Goal: Book appointment/travel/reservation

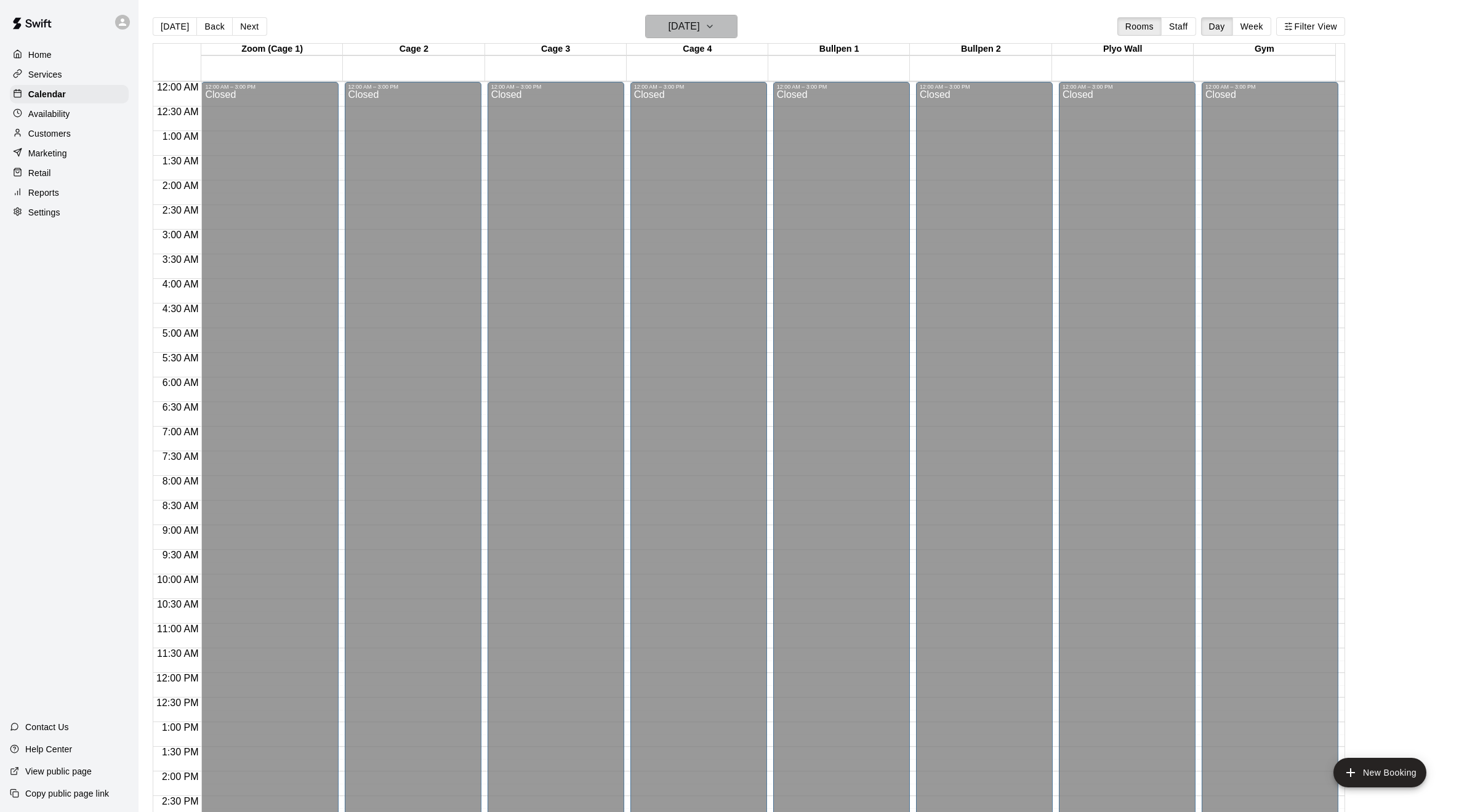
click at [725, 26] on button "[DATE]" at bounding box center [691, 26] width 92 height 23
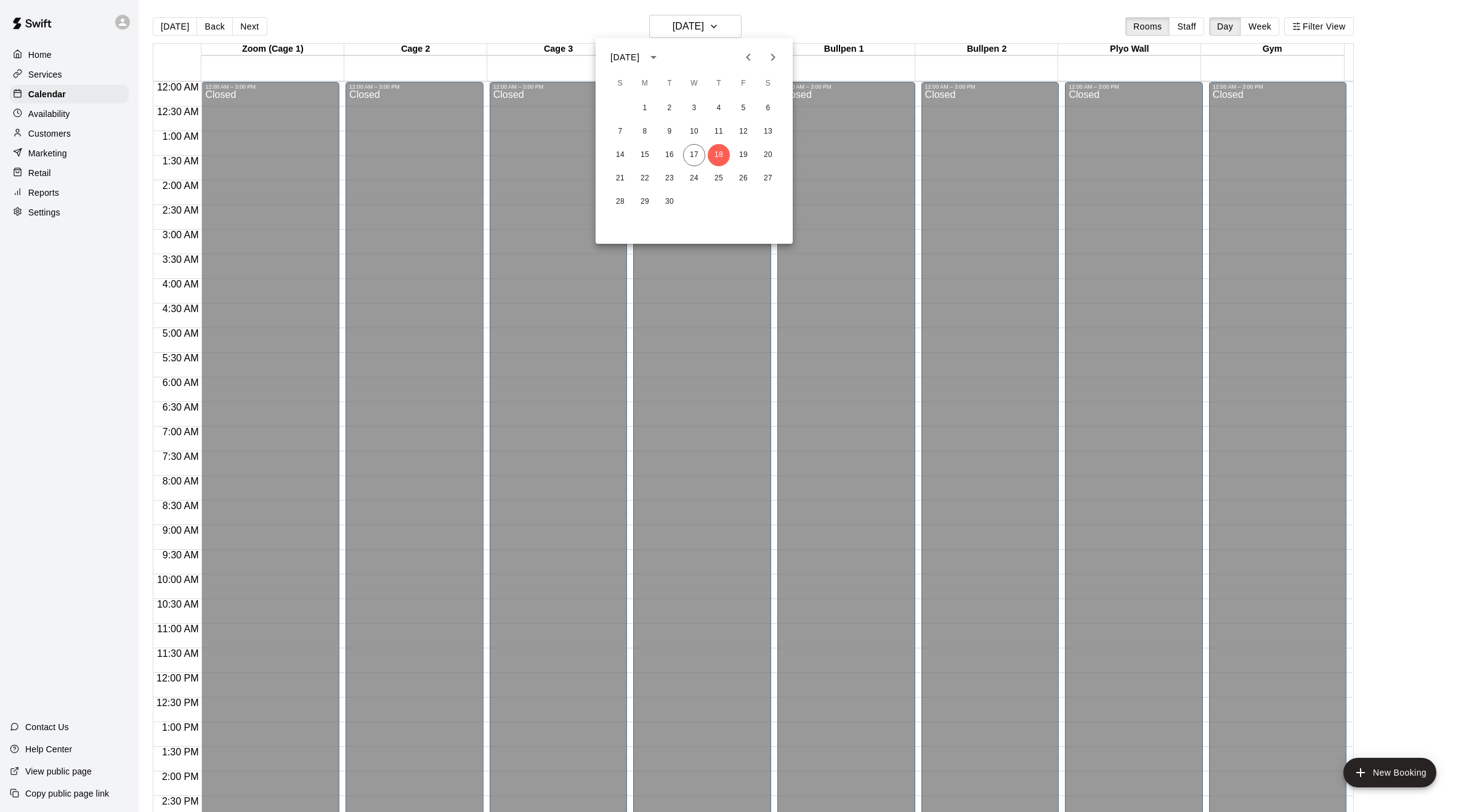
click at [750, 55] on icon "Previous month" at bounding box center [748, 57] width 15 height 15
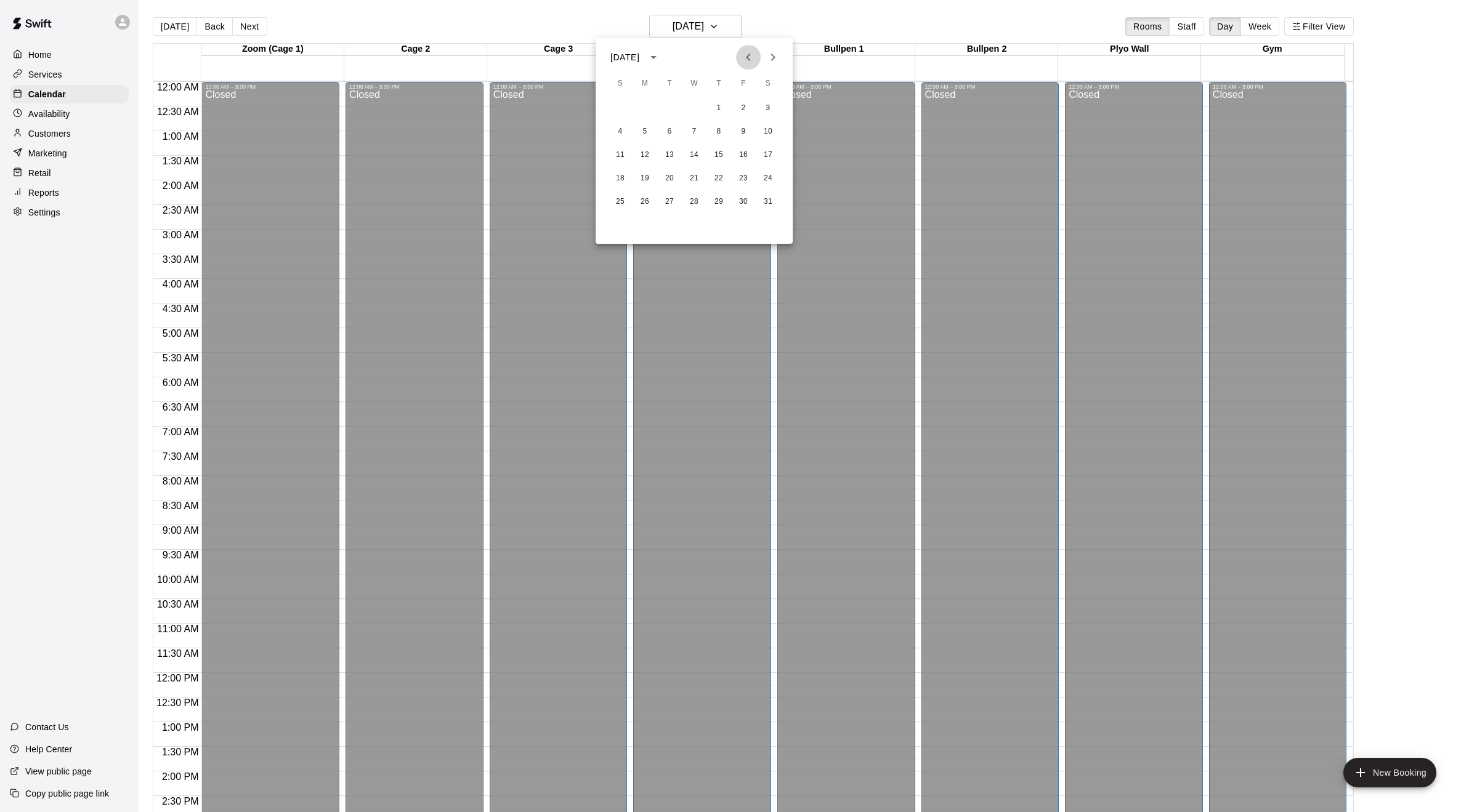
click at [750, 55] on icon "Previous month" at bounding box center [748, 57] width 15 height 15
click at [640, 128] on button "3" at bounding box center [645, 131] width 22 height 22
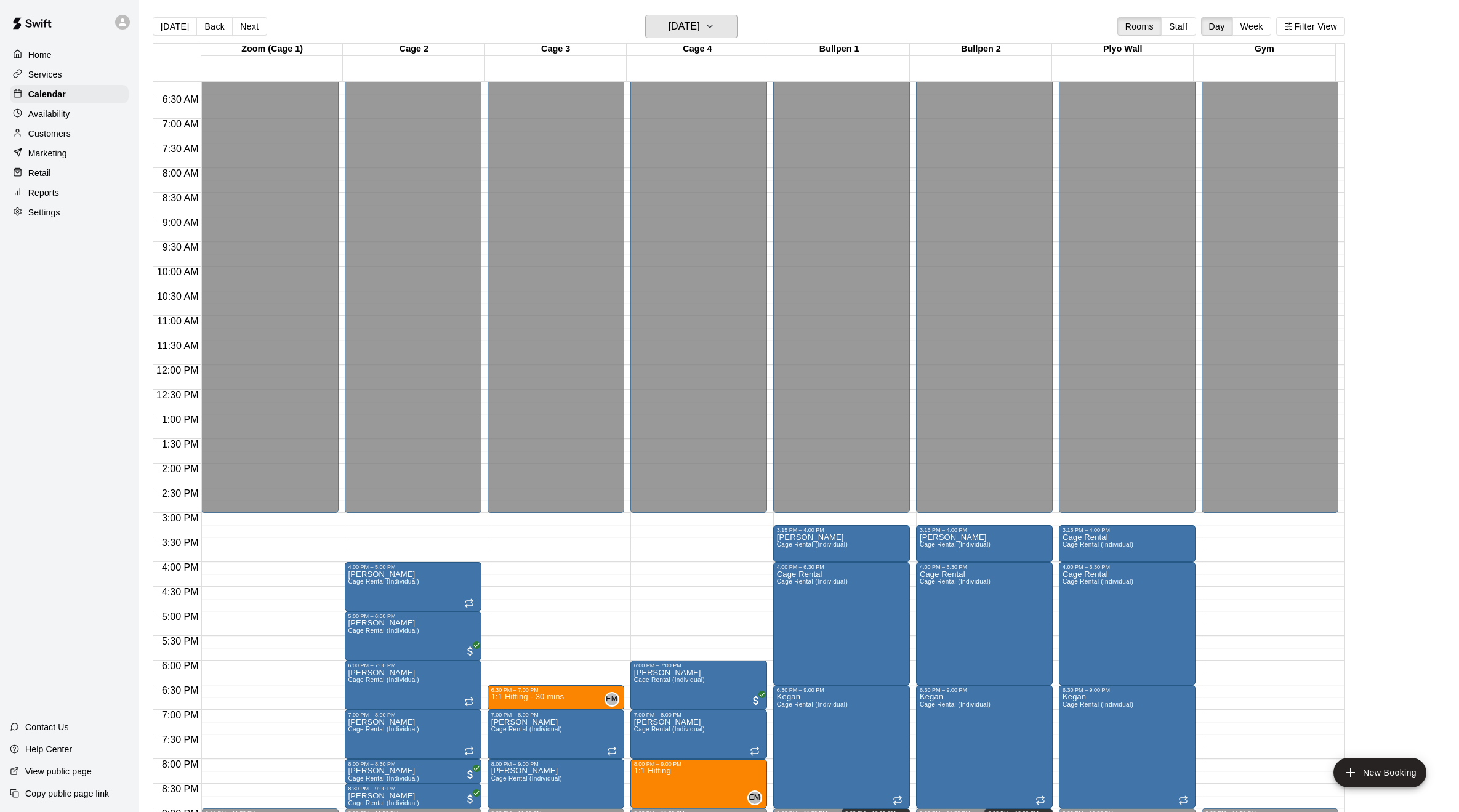
scroll to position [369, 0]
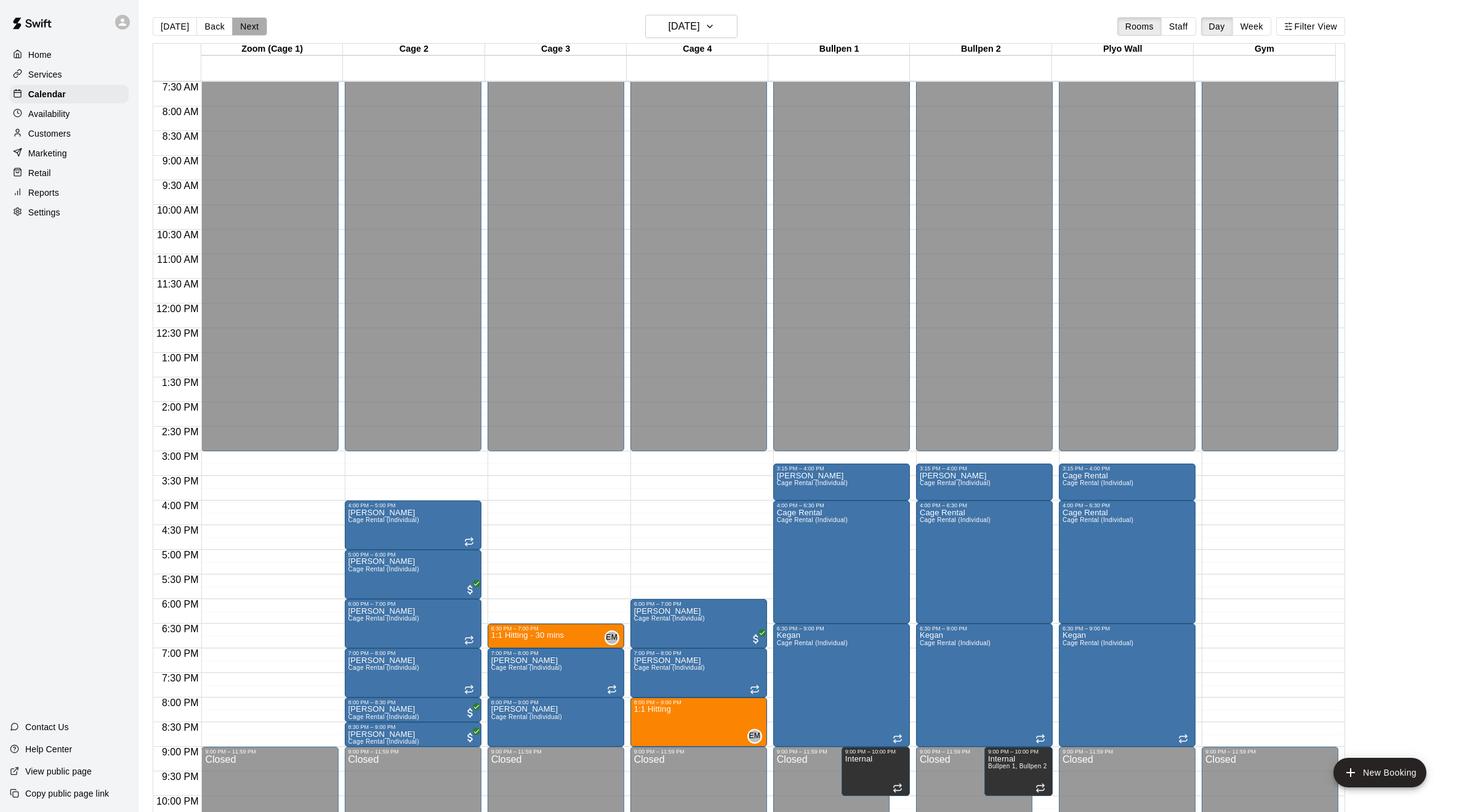
click at [253, 27] on button "Next" at bounding box center [249, 26] width 34 height 18
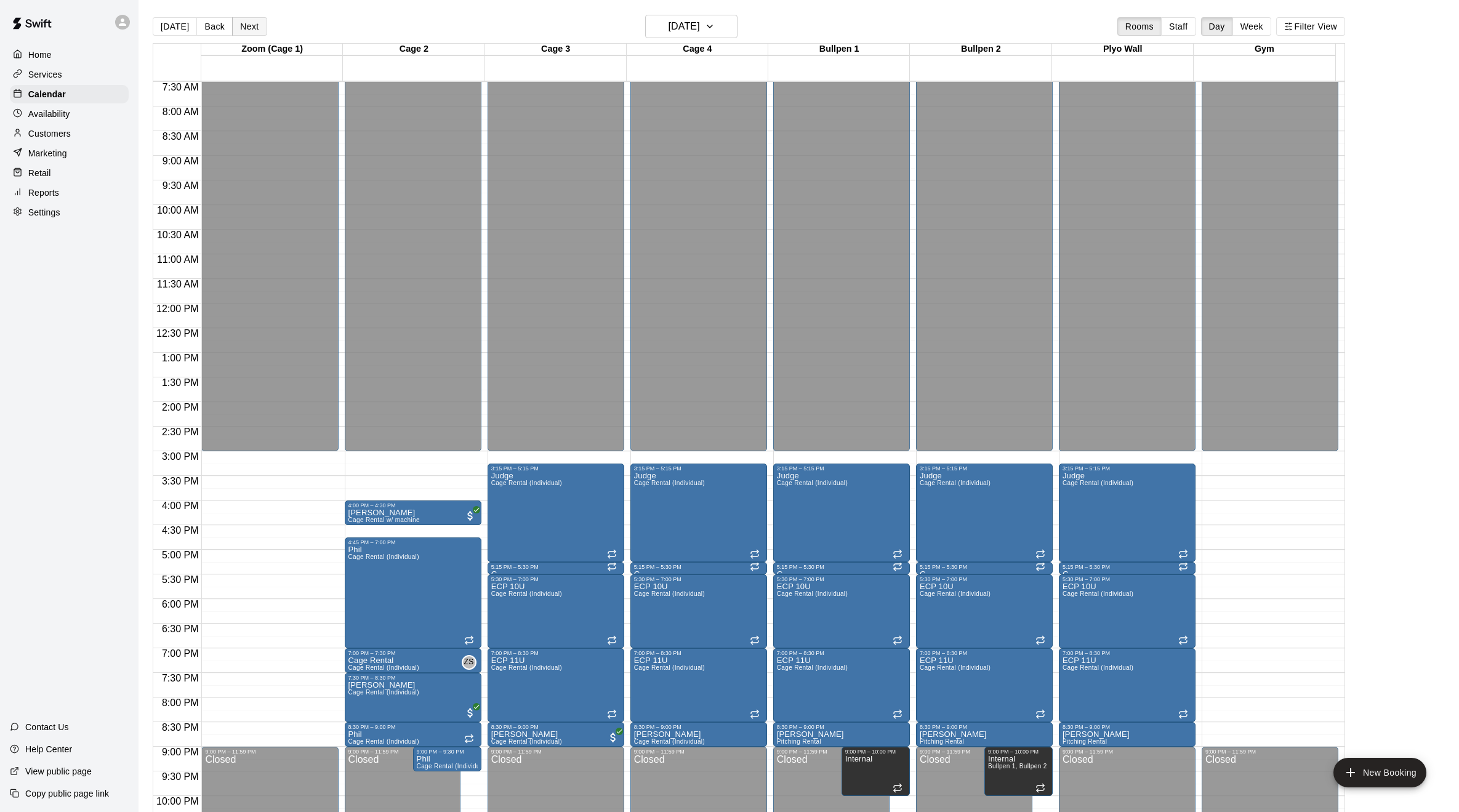
click at [253, 27] on button "Next" at bounding box center [249, 26] width 34 height 18
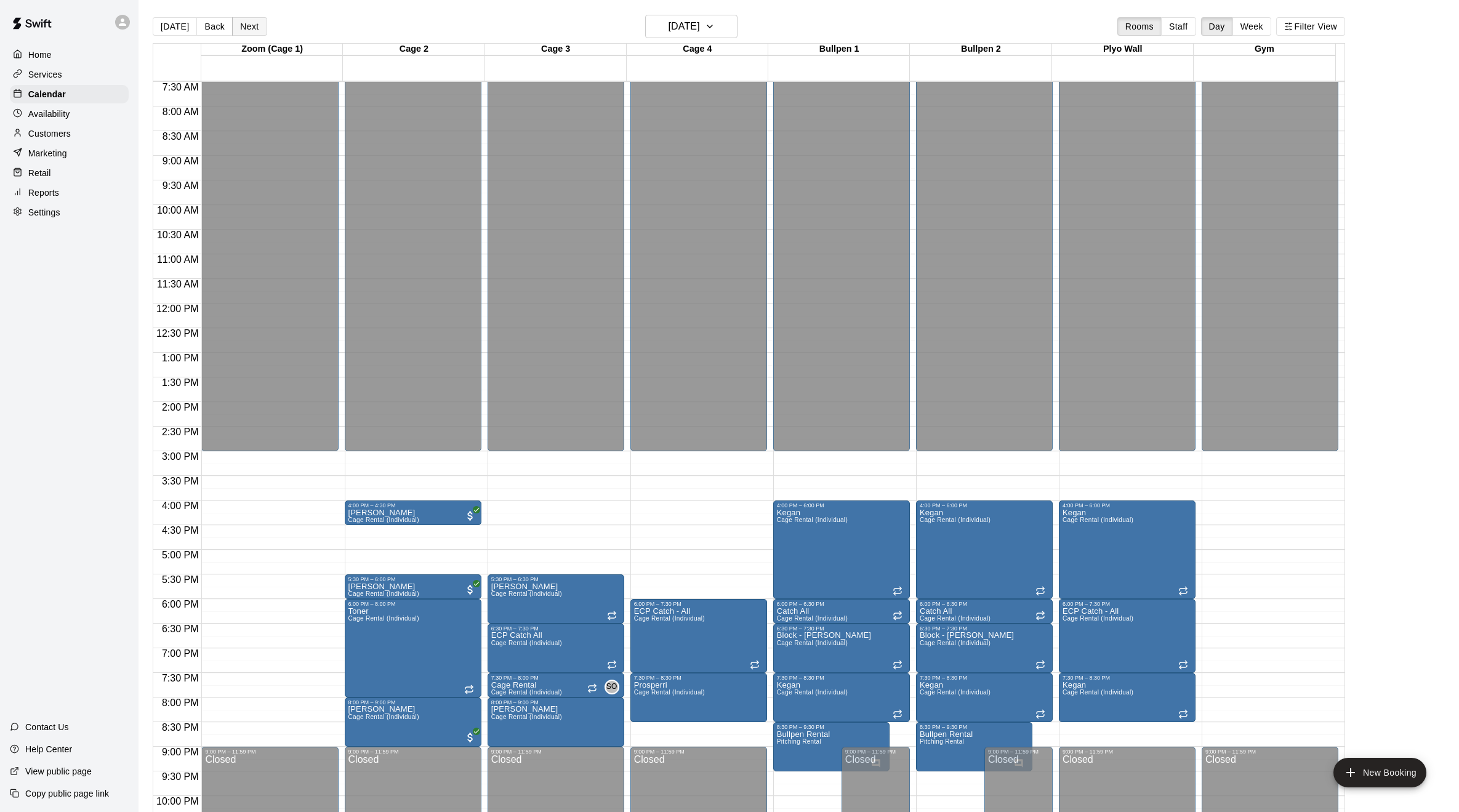
click at [253, 27] on button "Next" at bounding box center [249, 26] width 34 height 18
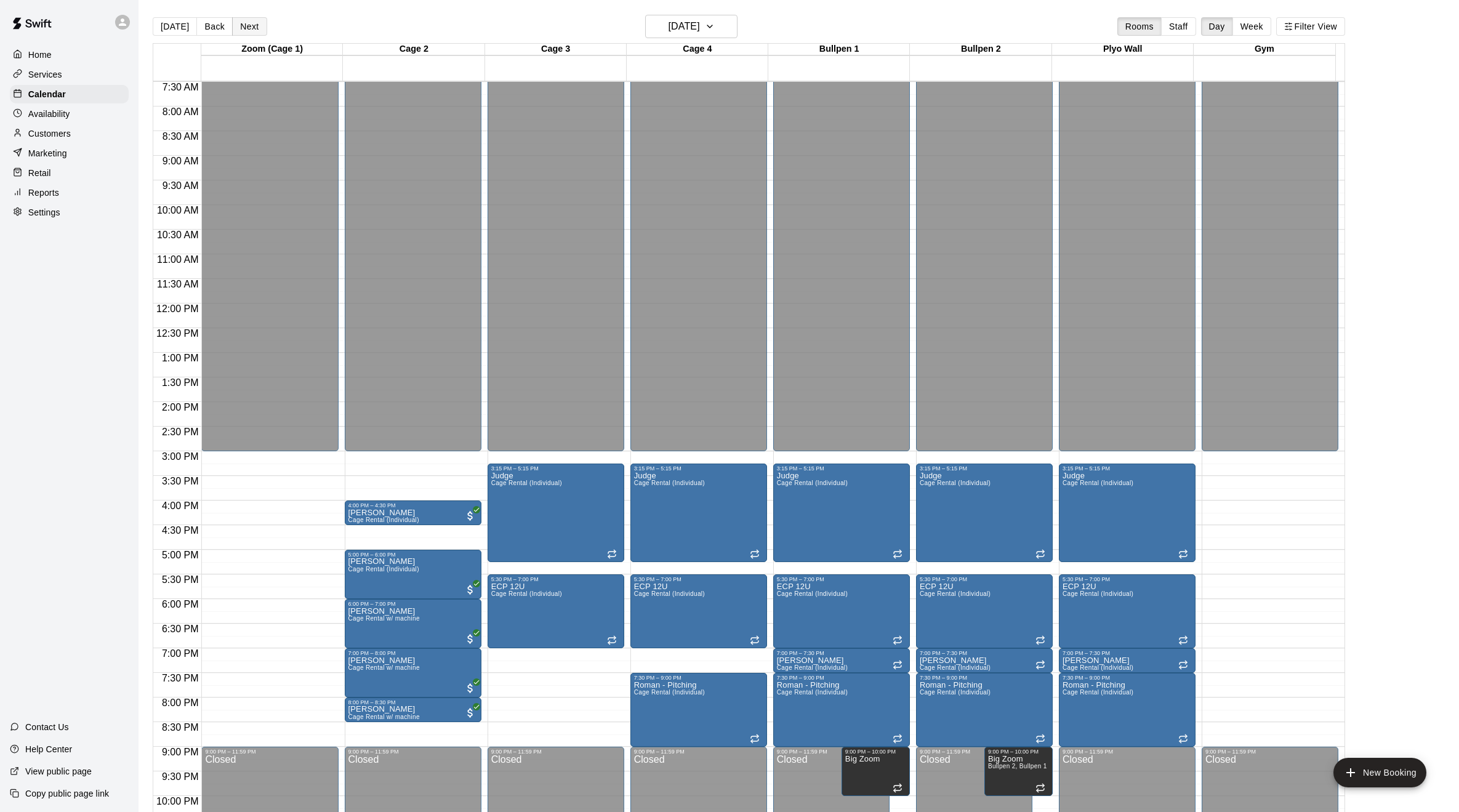
click at [253, 27] on button "Next" at bounding box center [249, 26] width 34 height 18
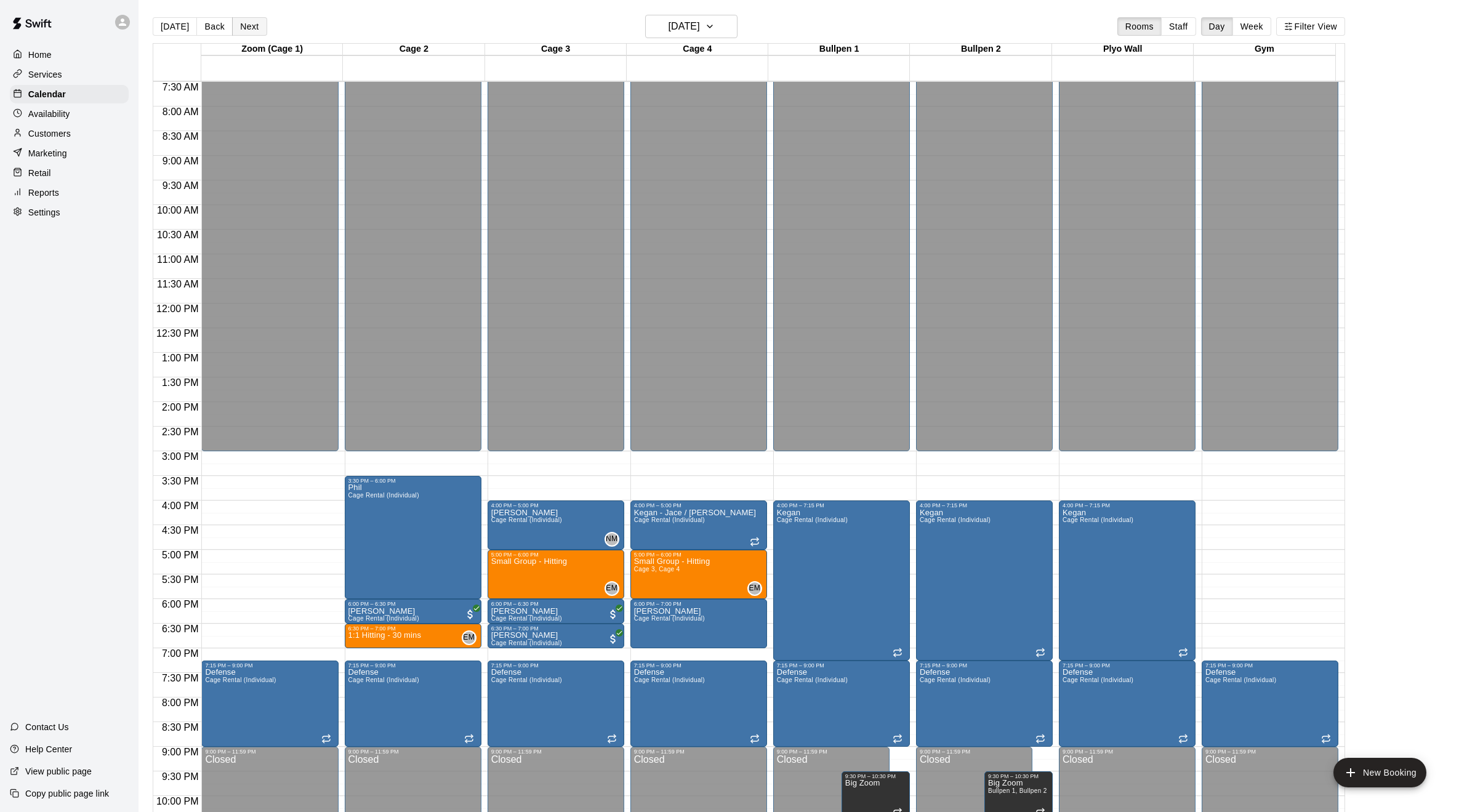
click at [253, 27] on button "Next" at bounding box center [249, 26] width 34 height 18
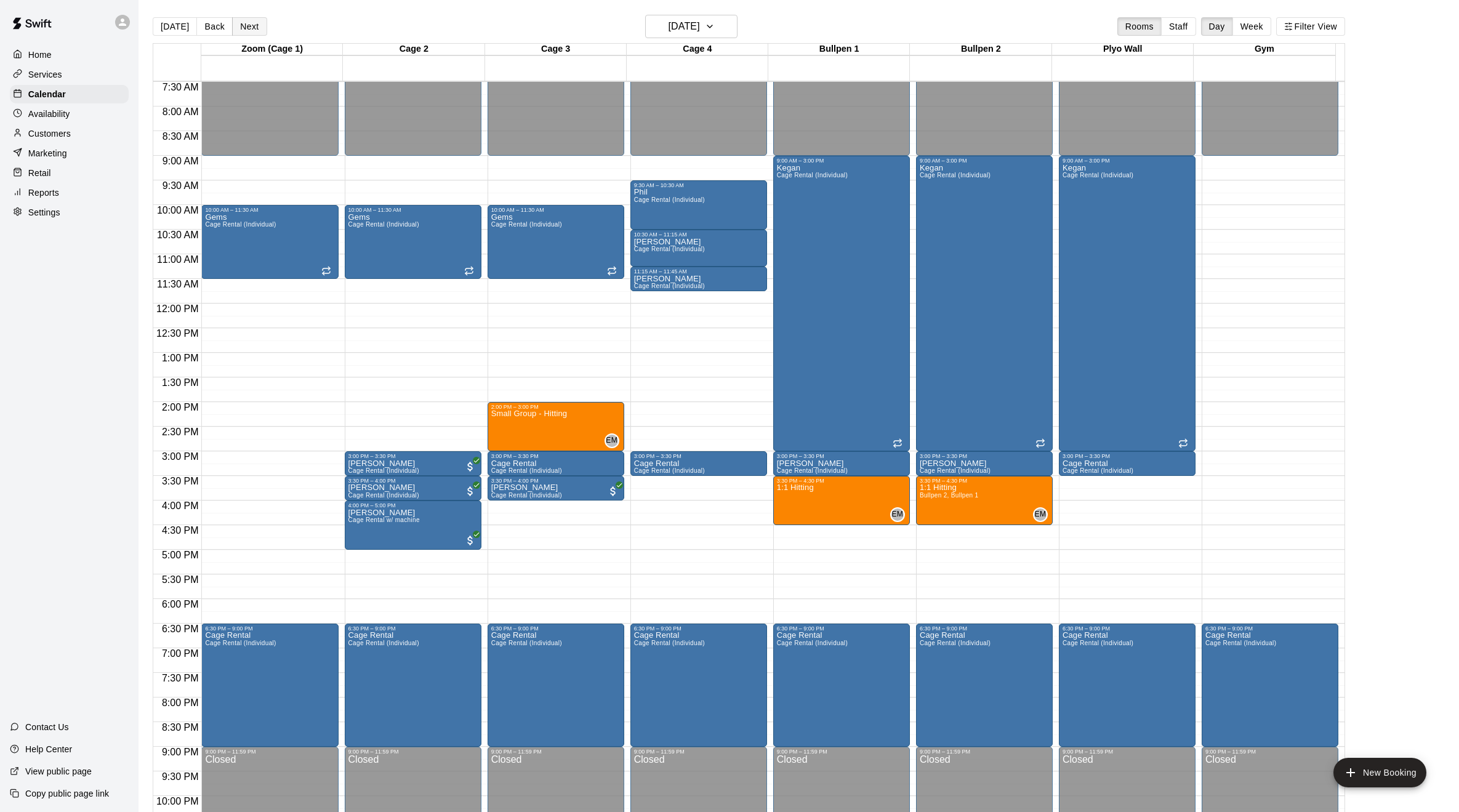
click at [253, 27] on button "Next" at bounding box center [249, 26] width 34 height 18
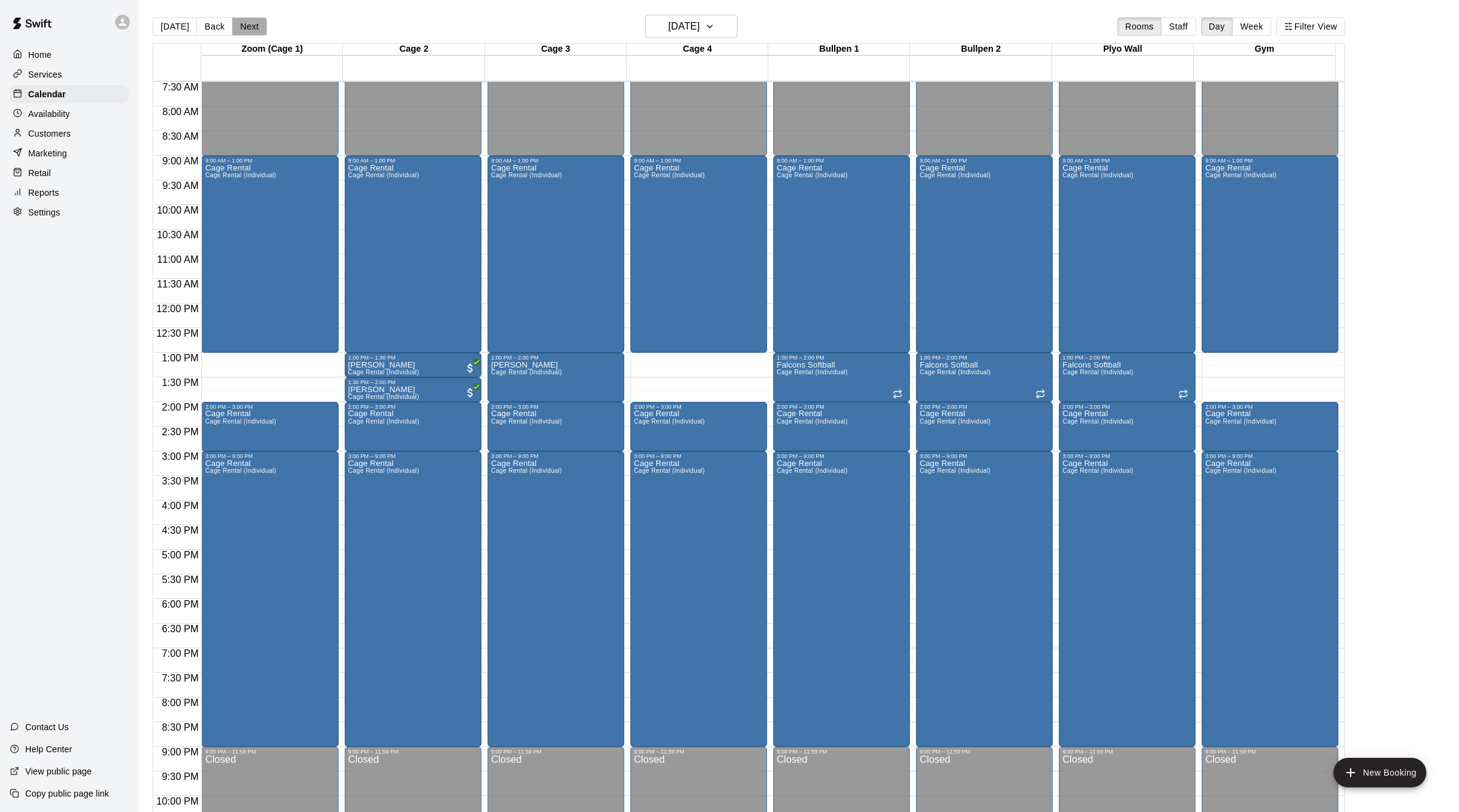
click at [253, 27] on button "Next" at bounding box center [249, 26] width 34 height 18
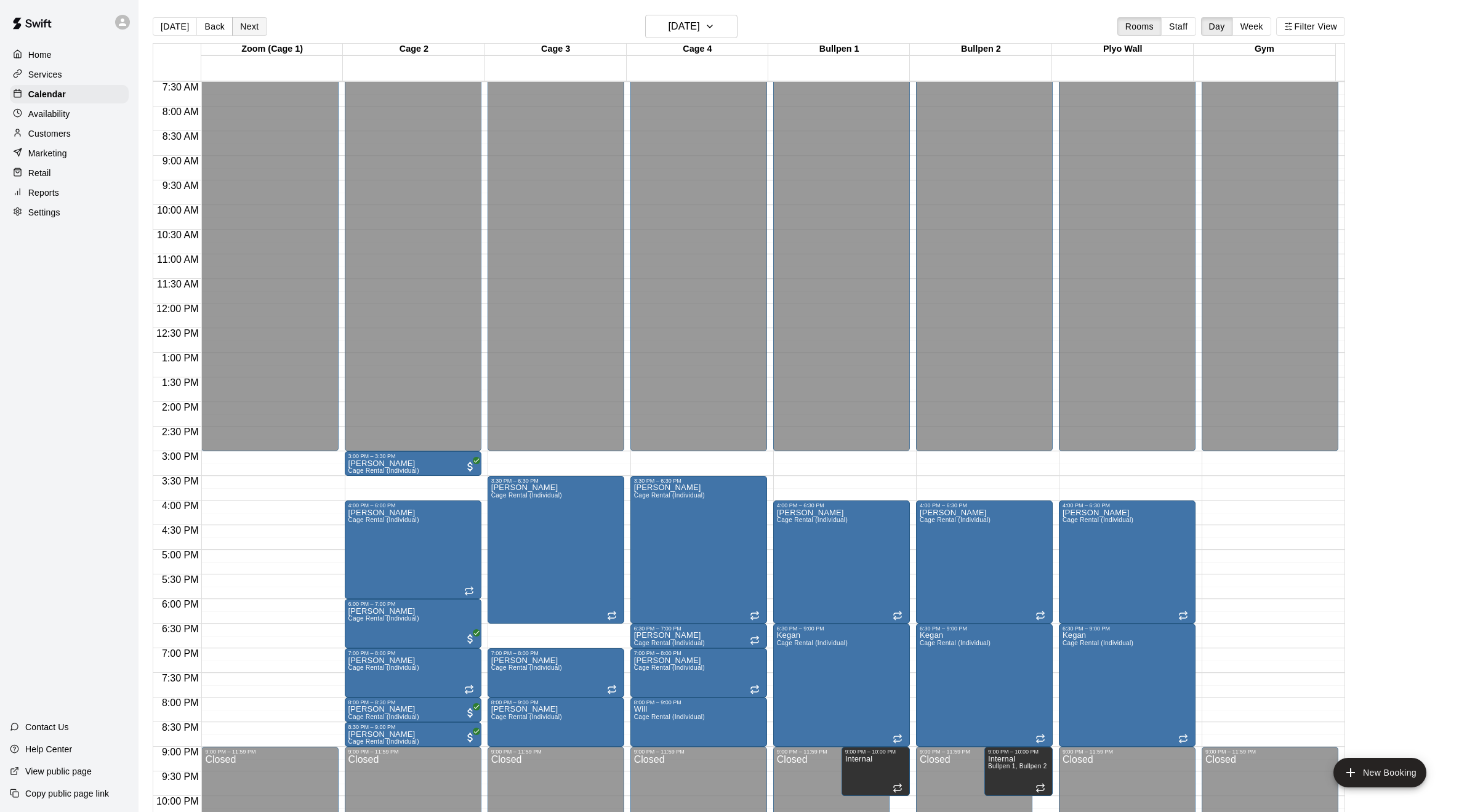
click at [253, 27] on button "Next" at bounding box center [249, 26] width 34 height 18
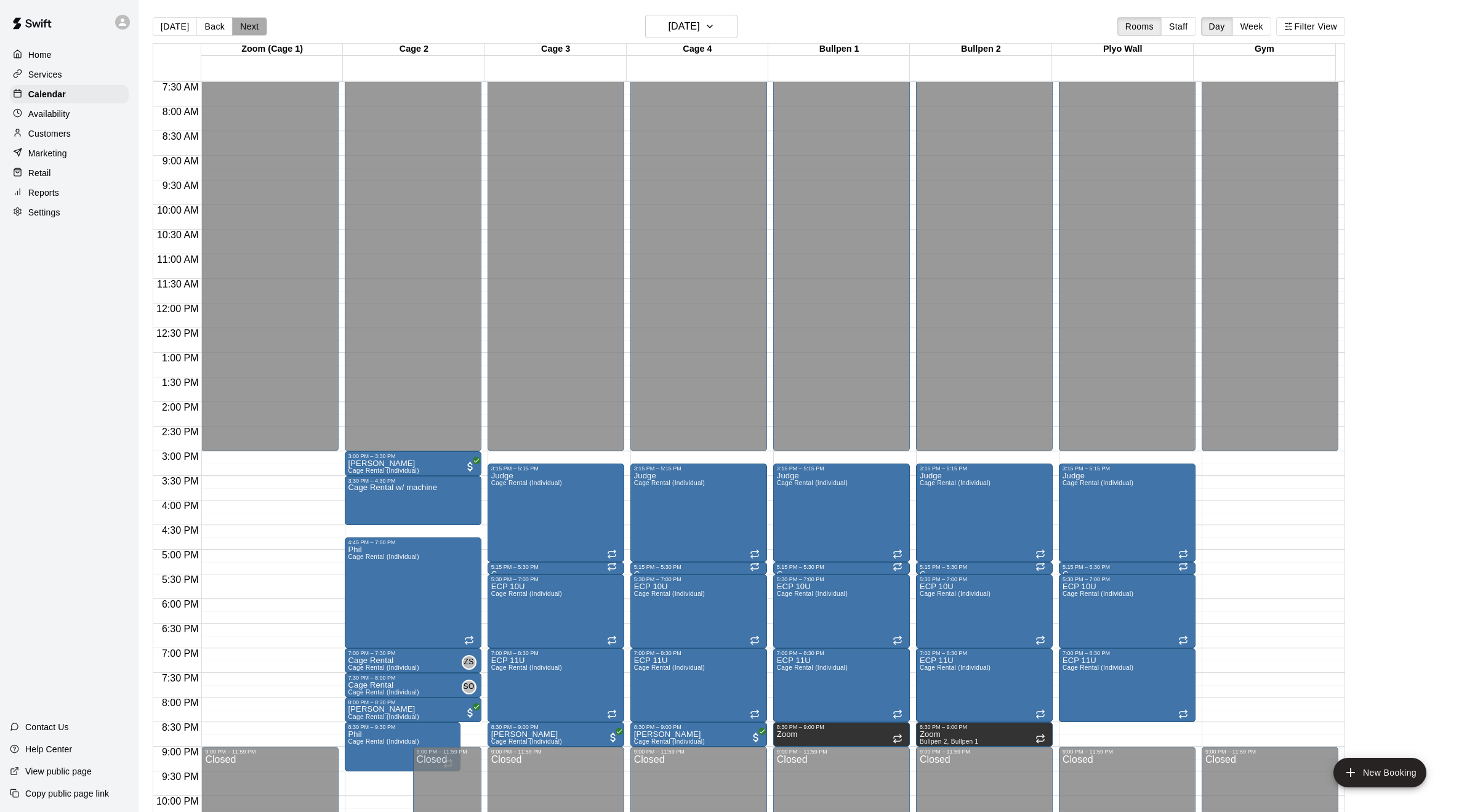
click at [253, 27] on button "Next" at bounding box center [249, 26] width 34 height 18
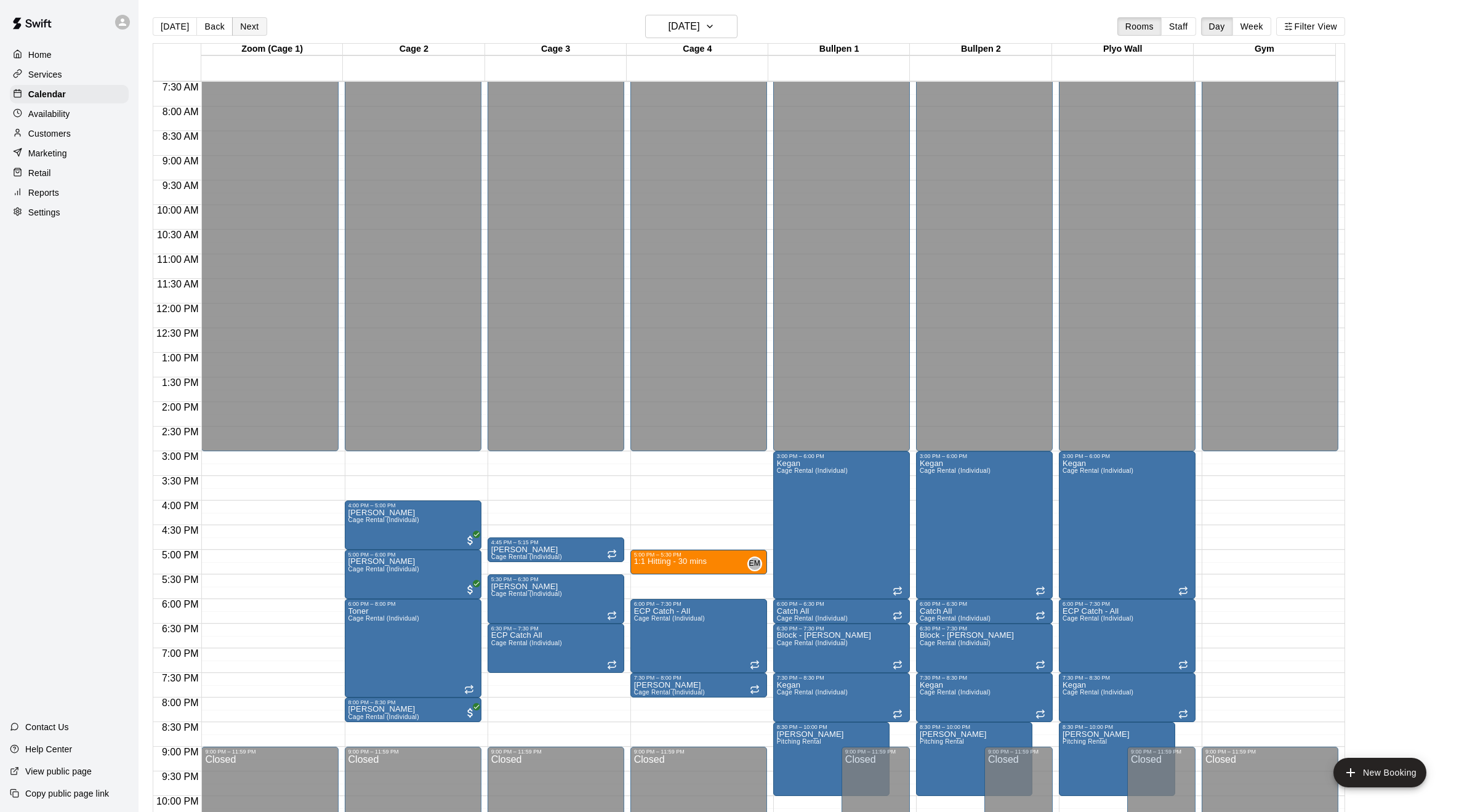
click at [253, 27] on button "Next" at bounding box center [249, 26] width 34 height 18
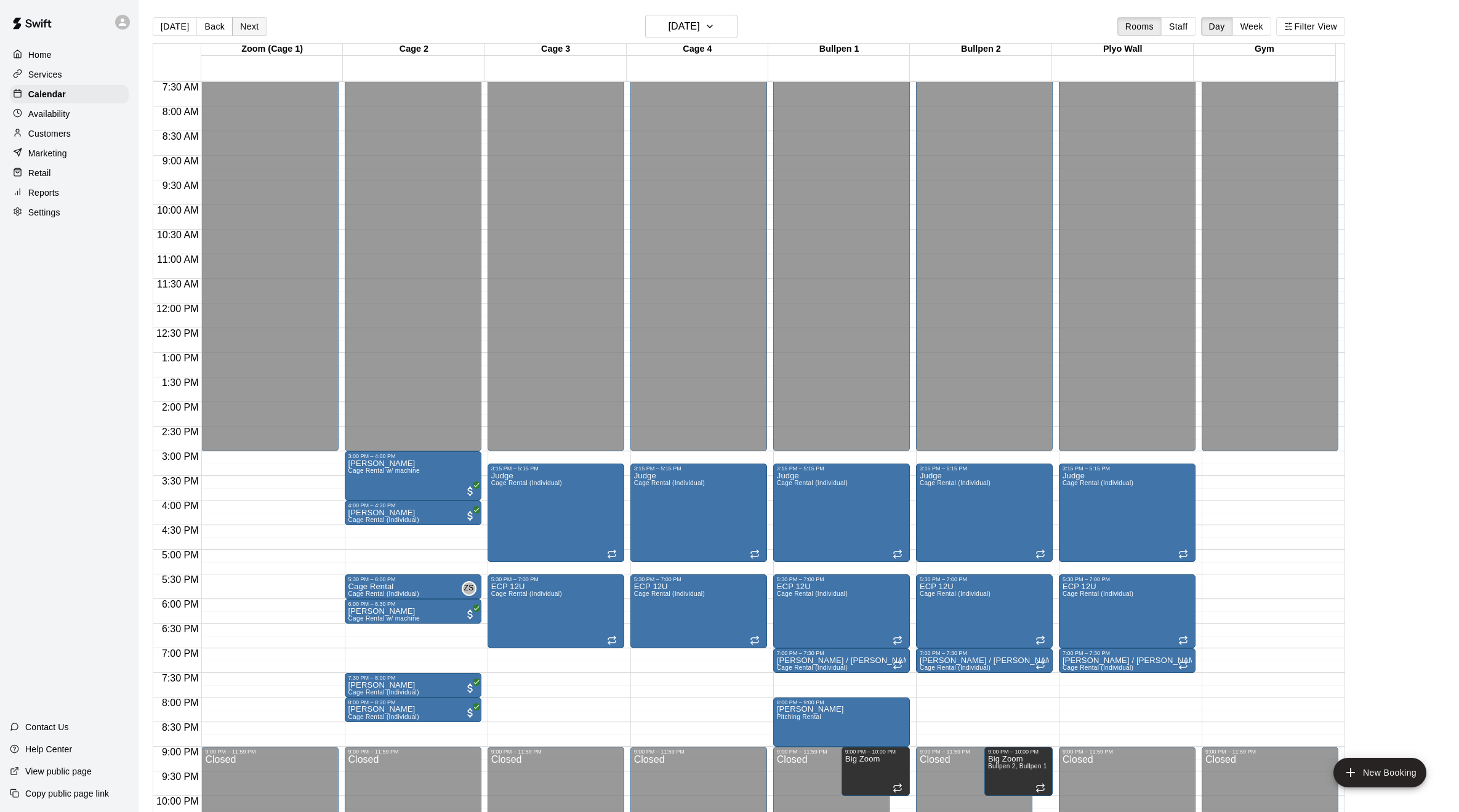
click at [253, 27] on button "Next" at bounding box center [249, 26] width 34 height 18
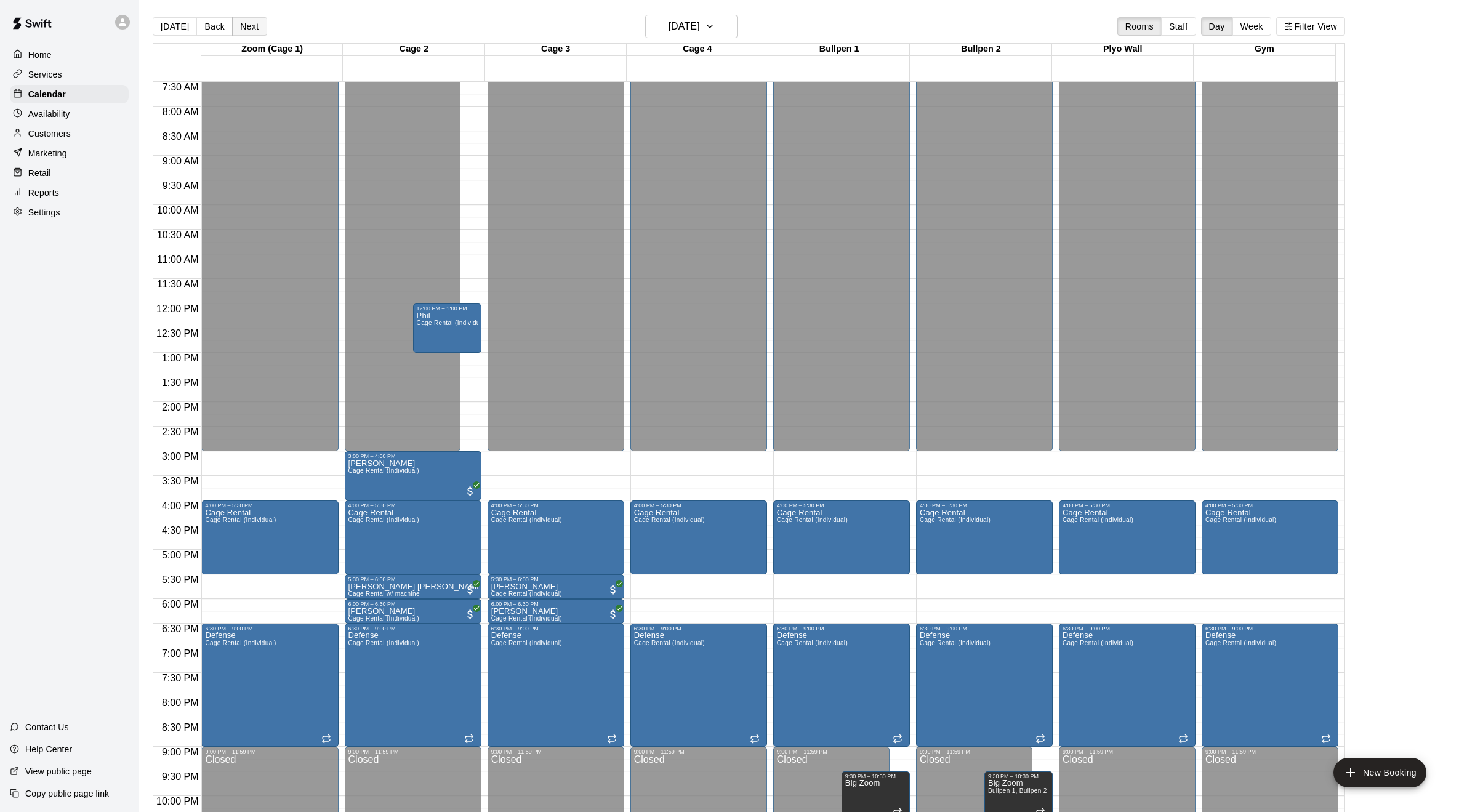
click at [253, 27] on button "Next" at bounding box center [249, 26] width 34 height 18
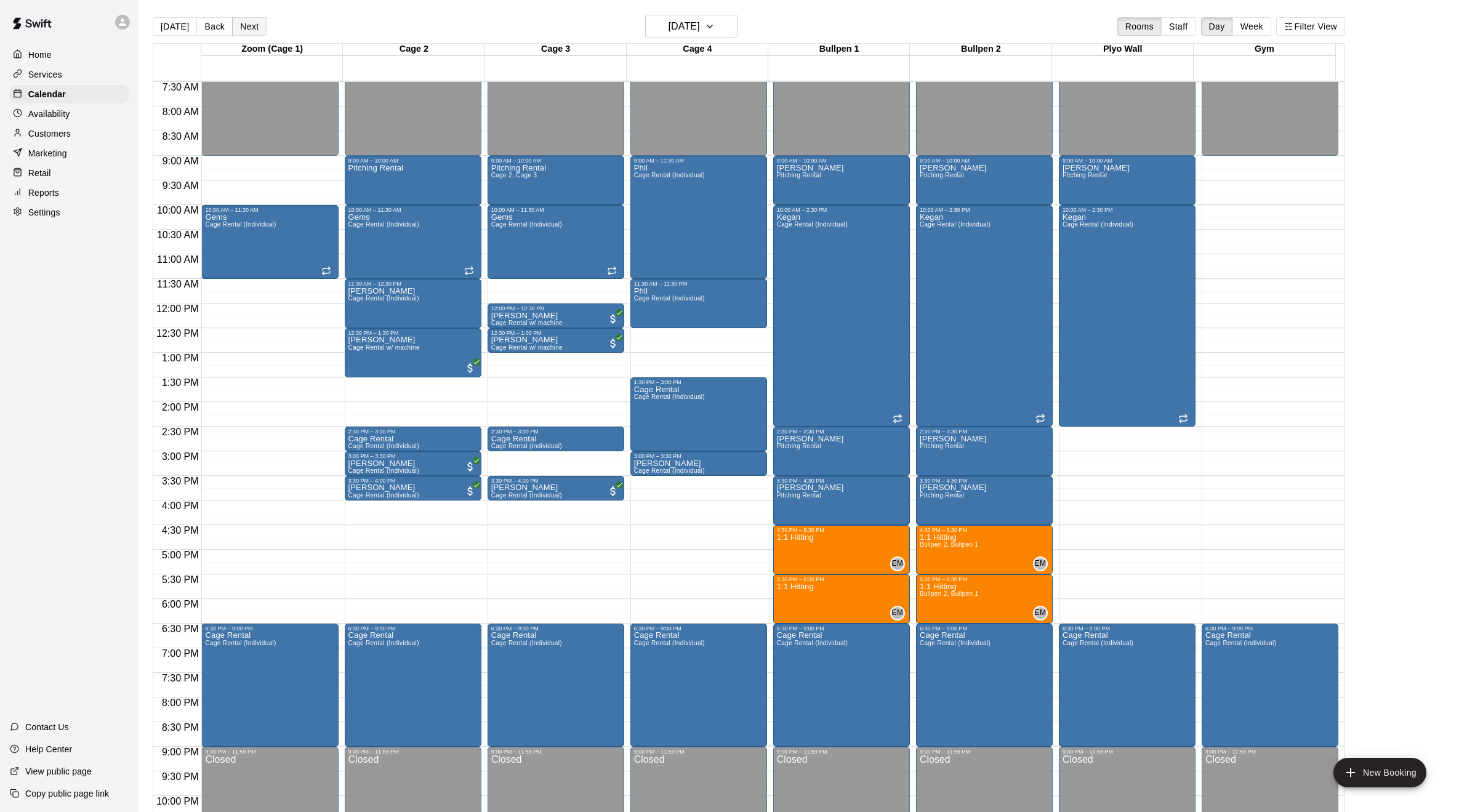
click at [253, 27] on button "Next" at bounding box center [249, 26] width 34 height 18
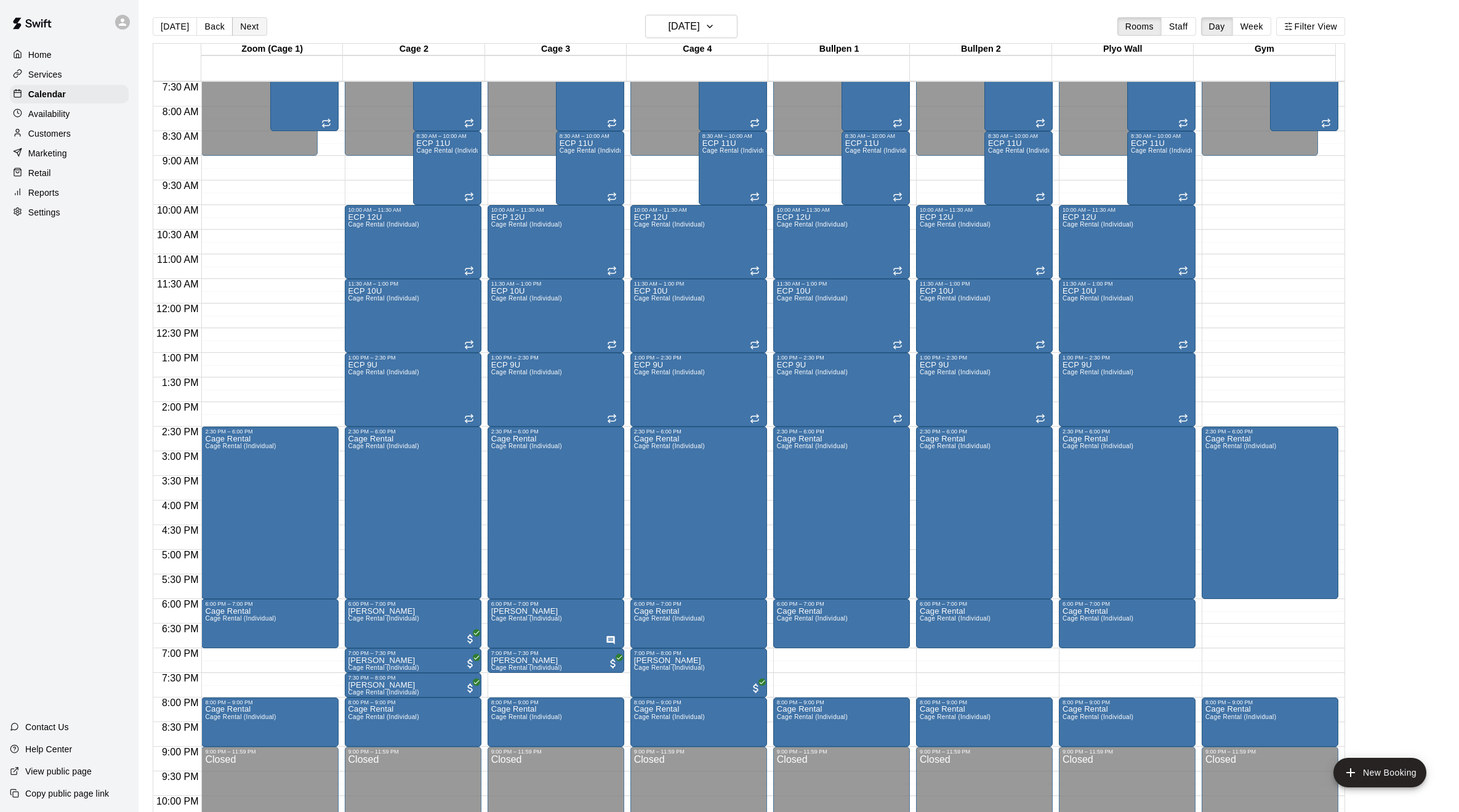
click at [253, 27] on button "Next" at bounding box center [249, 26] width 34 height 18
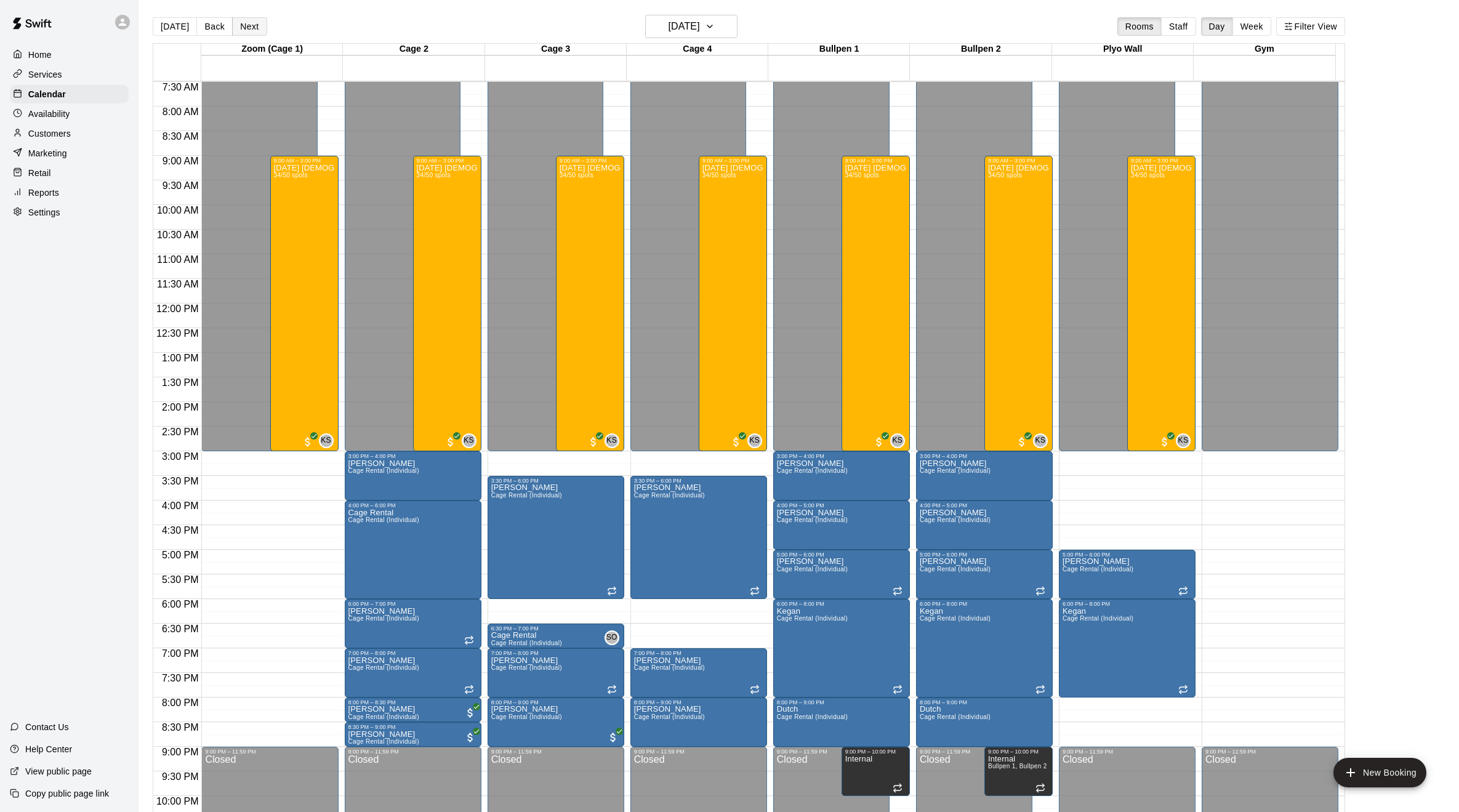
click at [253, 27] on button "Next" at bounding box center [249, 26] width 34 height 18
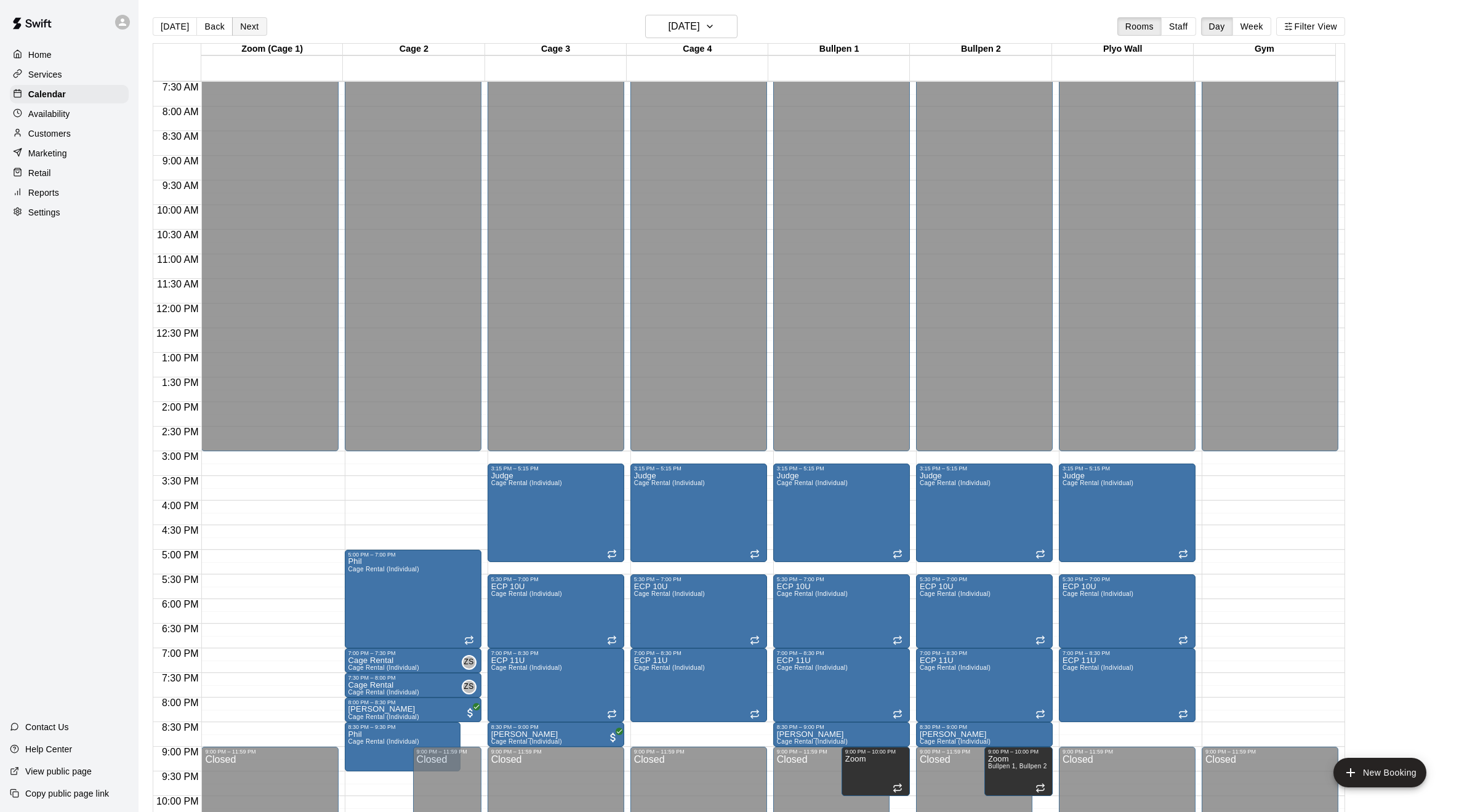
click at [253, 27] on button "Next" at bounding box center [249, 26] width 34 height 18
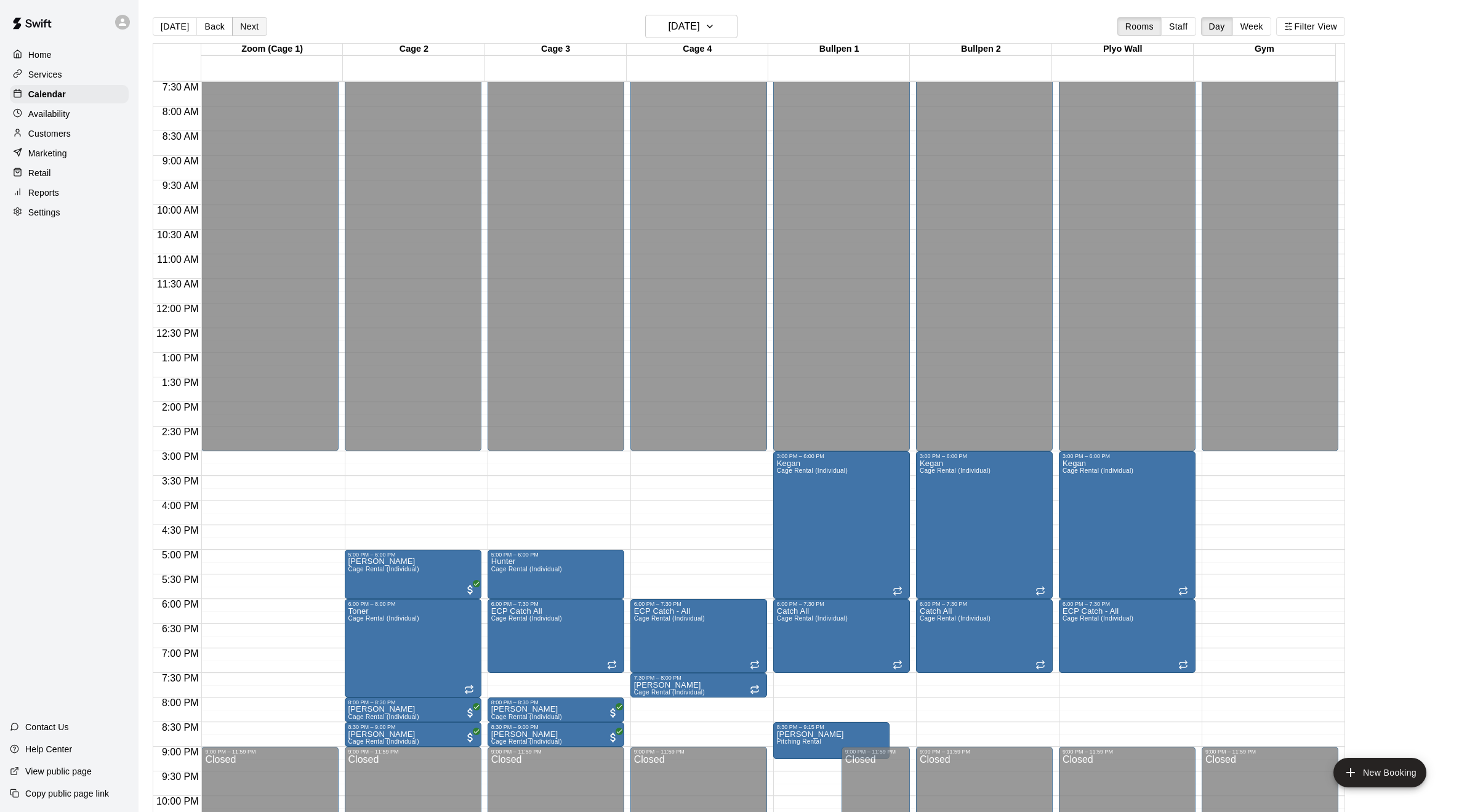
click at [253, 27] on button "Next" at bounding box center [249, 26] width 34 height 18
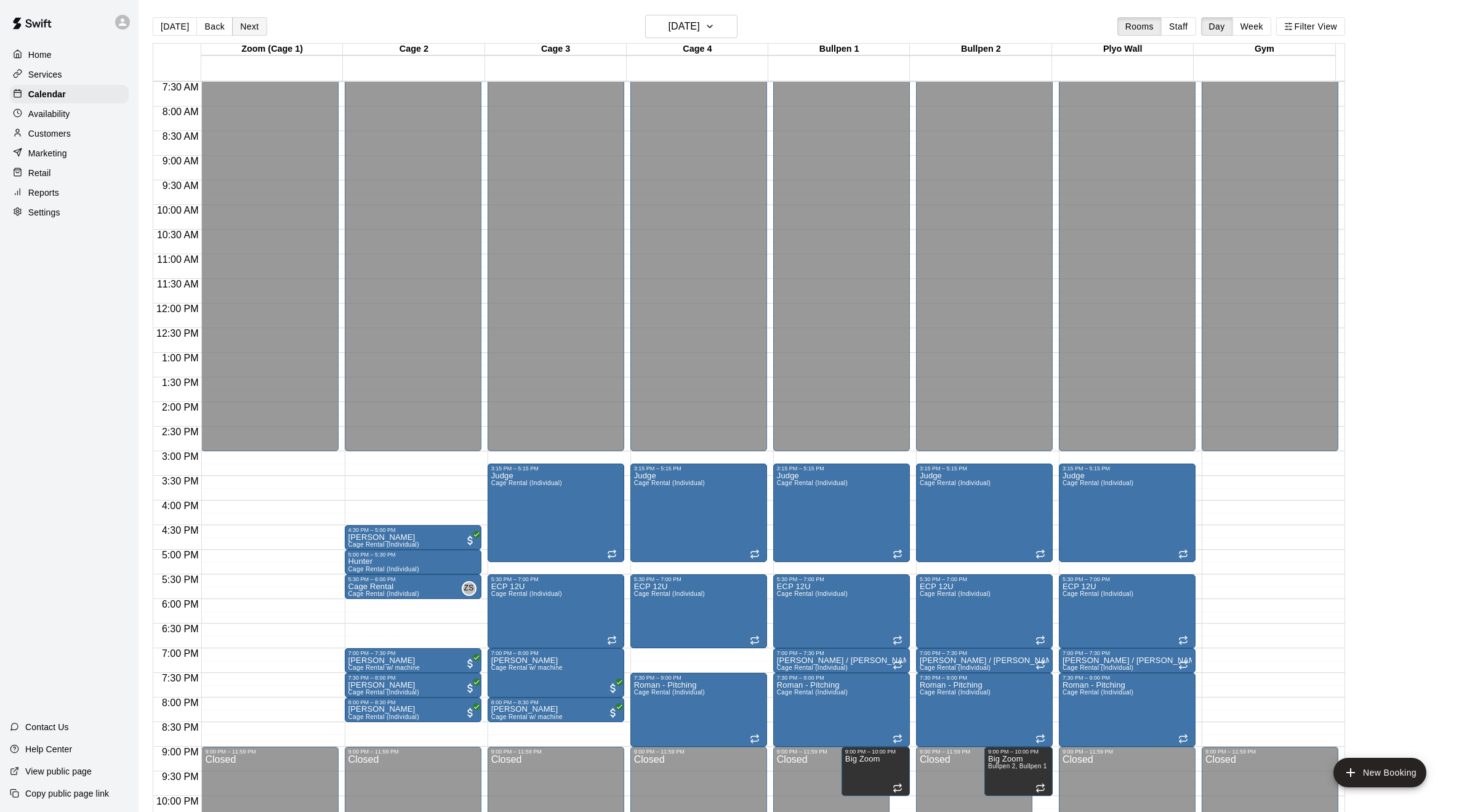
click at [253, 27] on button "Next" at bounding box center [249, 26] width 34 height 18
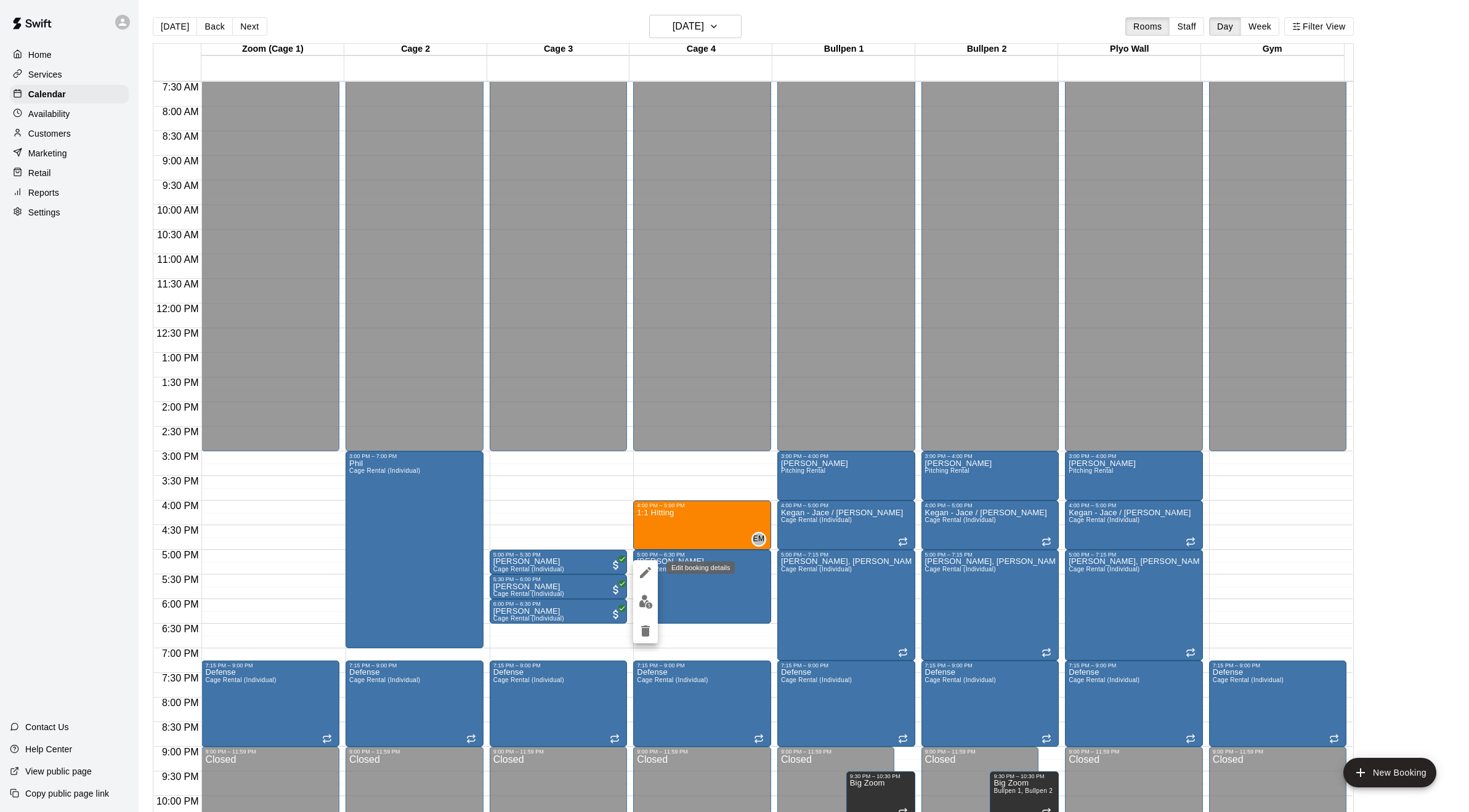
click at [645, 574] on icon "edit" at bounding box center [645, 572] width 11 height 11
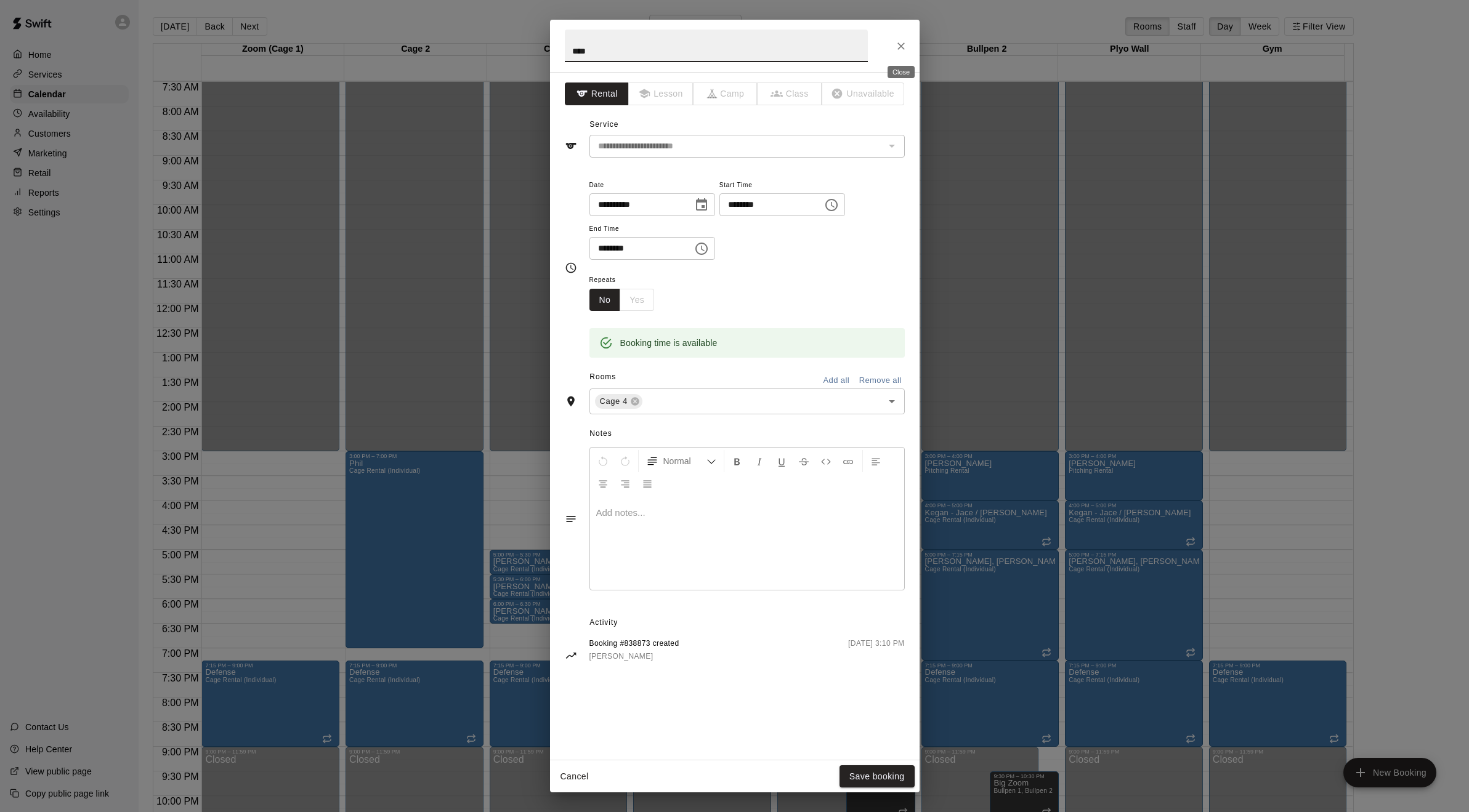
click at [903, 51] on icon "Close" at bounding box center [901, 46] width 12 height 12
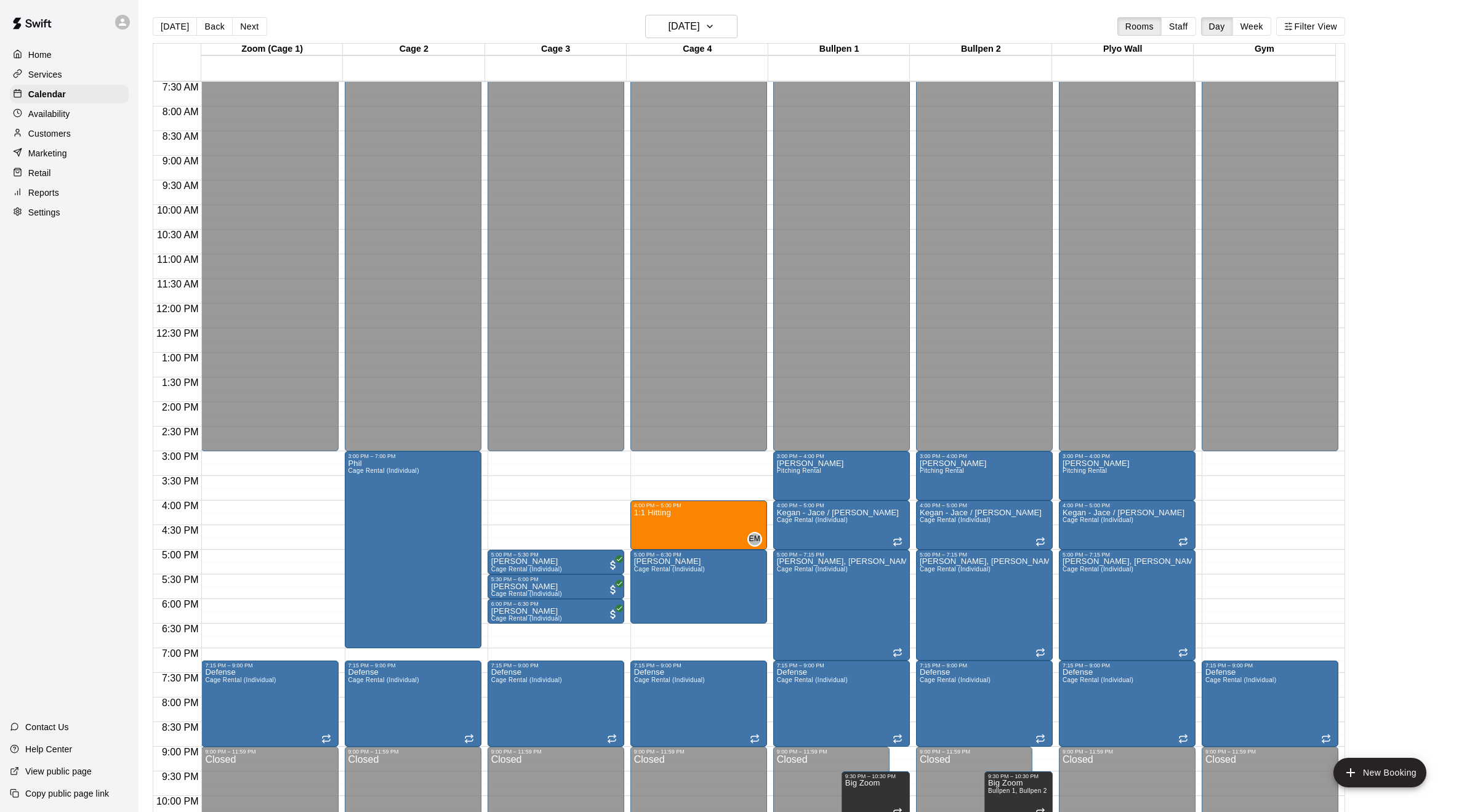
click at [179, 27] on button "[DATE]" at bounding box center [175, 26] width 45 height 18
